Goal: Complete application form

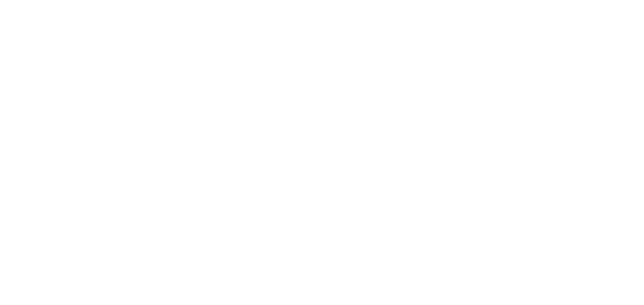
click at [0, 0] on html at bounding box center [0, 0] width 0 height 0
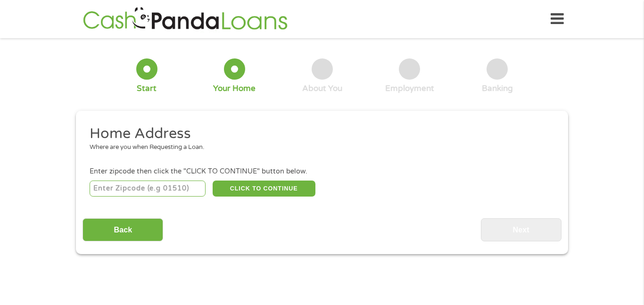
click at [170, 190] on input "number" at bounding box center [148, 188] width 116 height 16
type input "51526"
click at [273, 191] on button "CLICK TO CONTINUE" at bounding box center [264, 188] width 103 height 16
type input "51526"
type input "Crescent"
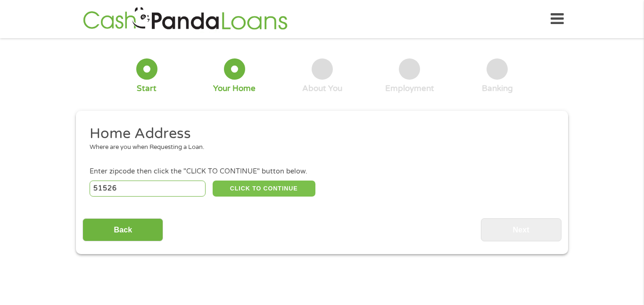
select select "[US_STATE]"
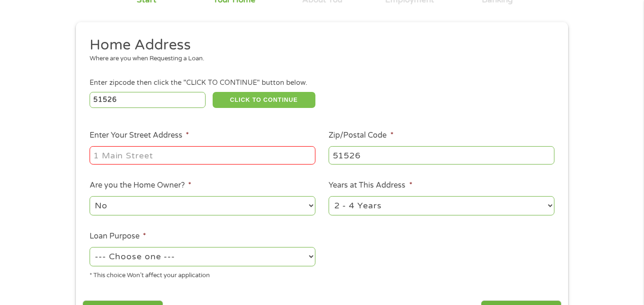
scroll to position [90, 0]
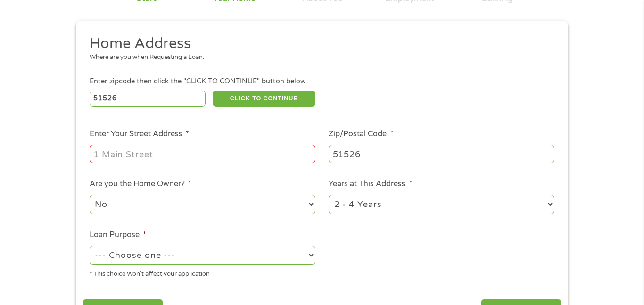
click at [119, 156] on input "Enter Your Street Address *" at bounding box center [203, 154] width 226 height 18
type input "[STREET_ADDRESS]"
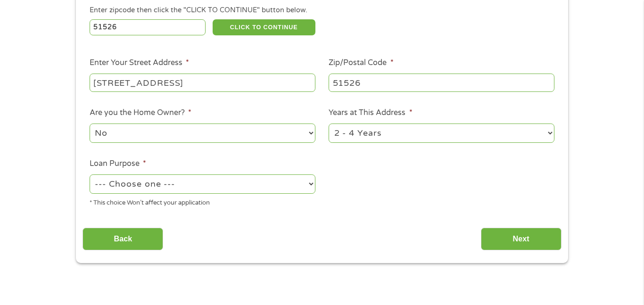
scroll to position [162, 0]
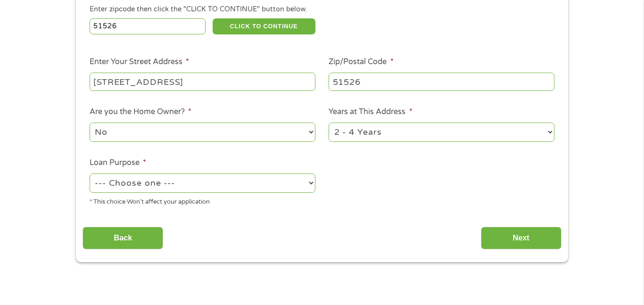
click at [189, 182] on select "--- Choose one --- Pay Bills Debt Consolidation Home Improvement Major Purchase…" at bounding box center [203, 182] width 226 height 19
select select "other"
click at [90, 174] on select "--- Choose one --- Pay Bills Debt Consolidation Home Improvement Major Purchase…" at bounding box center [203, 182] width 226 height 19
click at [514, 231] on input "Next" at bounding box center [521, 238] width 81 height 23
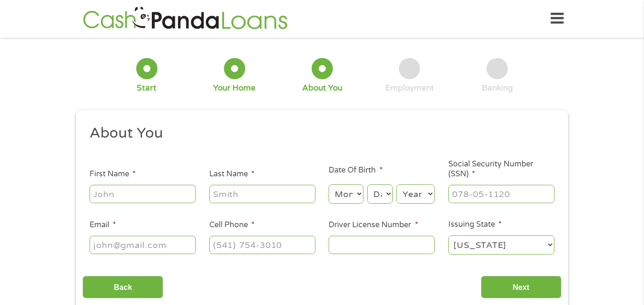
scroll to position [0, 0]
click at [157, 193] on input "First Name *" at bounding box center [143, 194] width 106 height 18
click at [161, 171] on li "First Name * E" at bounding box center [142, 187] width 120 height 36
click at [109, 193] on input "E" at bounding box center [143, 194] width 106 height 18
type input "[PERSON_NAME]"
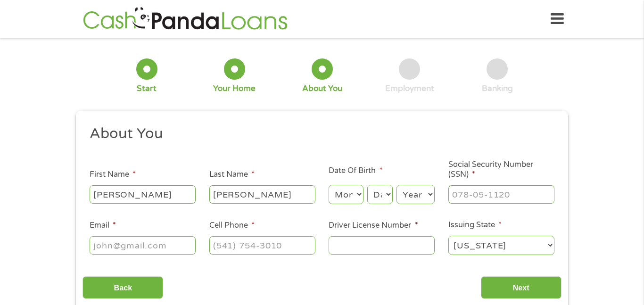
type input "[PERSON_NAME]"
click at [359, 195] on select "Month 1 2 3 4 5 6 7 8 9 10 11 12" at bounding box center [345, 194] width 34 height 19
select select "8"
click at [328, 185] on select "Month 1 2 3 4 5 6 7 8 9 10 11 12" at bounding box center [345, 194] width 34 height 19
click at [380, 193] on select "Day 1 2 3 4 5 6 7 8 9 10 11 12 13 14 15 16 17 18 19 20 21 22 23 24 25 26 27 28 …" at bounding box center [379, 194] width 25 height 19
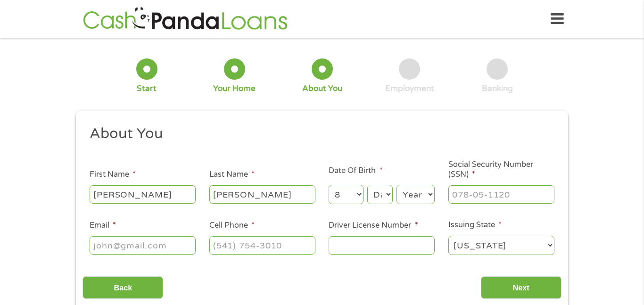
select select "11"
click at [367, 185] on select "Day 1 2 3 4 5 6 7 8 9 10 11 12 13 14 15 16 17 18 19 20 21 22 23 24 25 26 27 28 …" at bounding box center [379, 194] width 25 height 19
click at [413, 200] on select "Year [DATE] 2006 2005 2004 2003 2002 2001 2000 1999 1998 1997 1996 1995 1994 19…" at bounding box center [415, 194] width 38 height 19
select select "1981"
click at [396, 185] on select "Year [DATE] 2006 2005 2004 2003 2002 2001 2000 1999 1998 1997 1996 1995 1994 19…" at bounding box center [415, 194] width 38 height 19
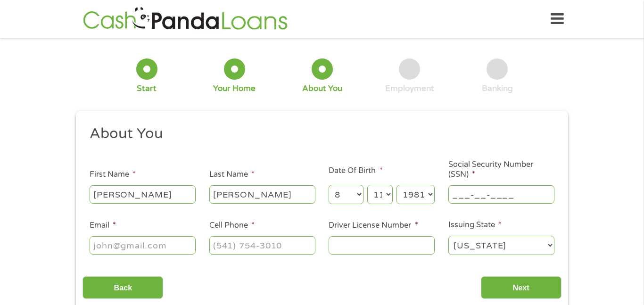
click at [507, 194] on input "___-__-____" at bounding box center [501, 194] width 106 height 18
type input "508-06-0975"
click at [145, 246] on input "Email *" at bounding box center [143, 245] width 106 height 18
type input "[EMAIL_ADDRESS][DOMAIN_NAME]"
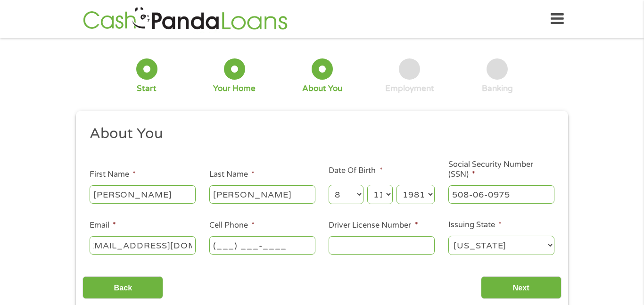
scroll to position [0, 0]
type input "[PHONE_NUMBER]"
click at [373, 246] on input "Driver License Number *" at bounding box center [381, 245] width 106 height 18
type input "wdl"
click at [0, 63] on div "1 Start 2 Your Home 3 About You 4 Employment 5 Banking 6 This field is hidden w…" at bounding box center [322, 178] width 644 height 267
